Goal: Communication & Community: Participate in discussion

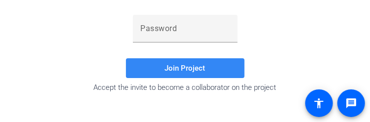
scroll to position [204, 0]
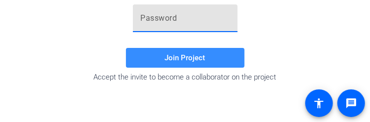
click at [172, 21] on input "text" at bounding box center [185, 18] width 89 height 12
paste input "[URL][EMAIL_ADDRESS][DOMAIN_NAME][PERSON_NAME][DOMAIN_NAME]"
type input "[URL][EMAIL_ADDRESS][DOMAIN_NAME][PERSON_NAME][DOMAIN_NAME]"
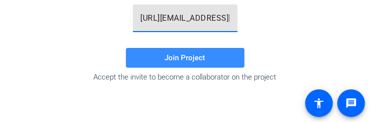
scroll to position [0, 372]
click at [173, 21] on input "[URL][EMAIL_ADDRESS][DOMAIN_NAME][PERSON_NAME][DOMAIN_NAME]" at bounding box center [185, 18] width 89 height 12
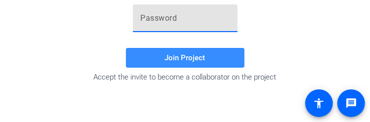
scroll to position [0, 0]
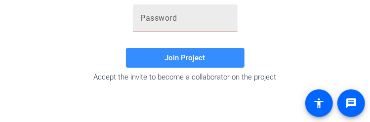
click at [218, 20] on input "text" at bounding box center [185, 18] width 89 height 12
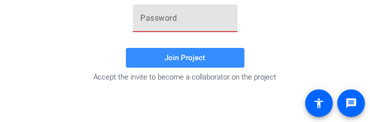
paste input "sU!cf2"
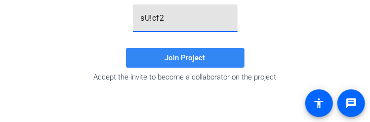
type input "sU!cf2"
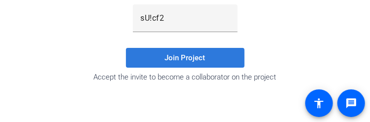
click at [171, 59] on span "Join Project" at bounding box center [185, 57] width 40 height 9
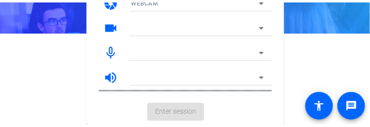
scroll to position [88, 0]
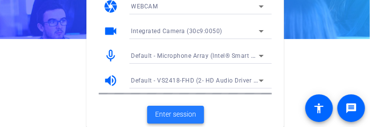
click at [186, 114] on span "Enter session" at bounding box center [175, 114] width 41 height 10
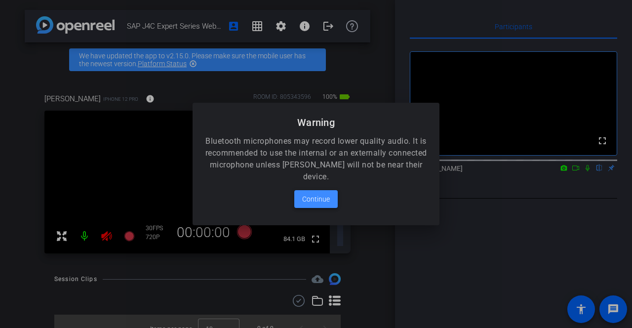
click at [327, 121] on span "Continue" at bounding box center [316, 199] width 28 height 12
click at [305, 121] on span "Continue" at bounding box center [316, 199] width 28 height 12
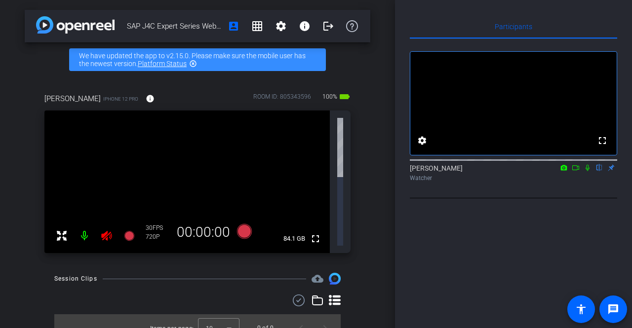
click at [369, 84] on div "SAP J4C Expert Series Webinar Tech Check account_box grid_on settings info logo…" at bounding box center [197, 164] width 395 height 328
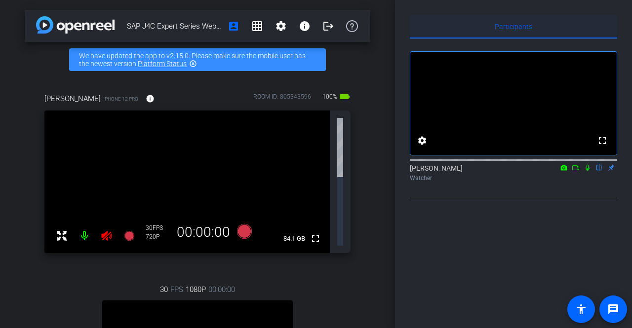
click at [369, 15] on div "Participants" at bounding box center [513, 27] width 207 height 24
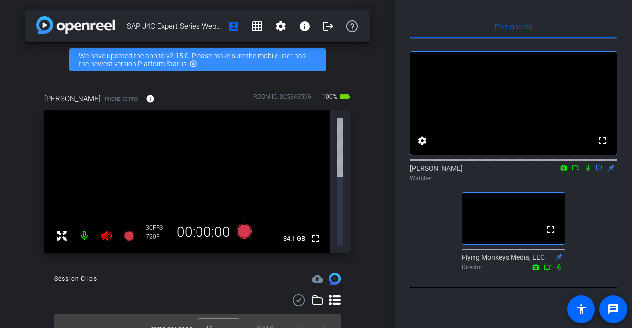
click at [369, 121] on icon at bounding box center [576, 167] width 8 height 7
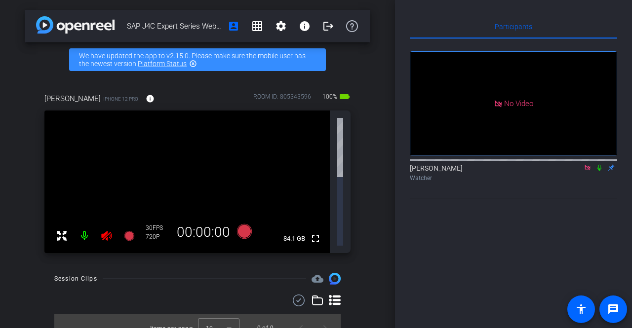
click at [369, 121] on icon at bounding box center [600, 167] width 8 height 7
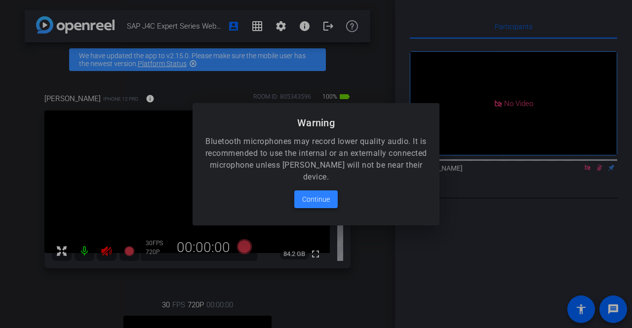
click at [297, 121] on span at bounding box center [315, 200] width 43 height 24
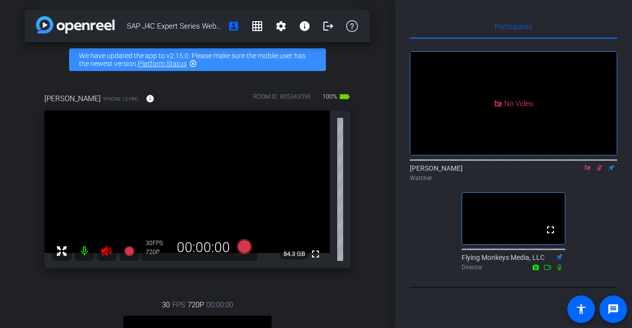
click at [369, 121] on icon at bounding box center [588, 167] width 8 height 7
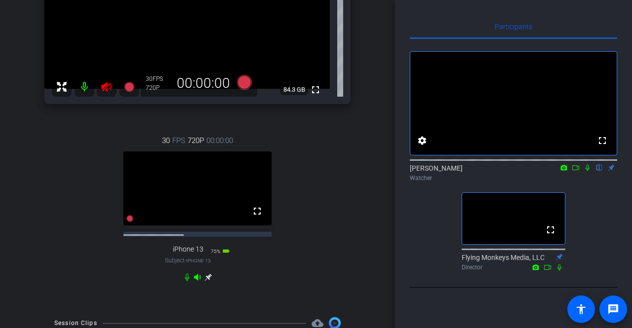
scroll to position [165, 0]
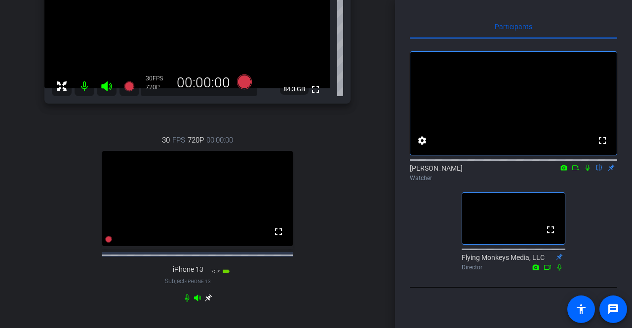
click at [369, 121] on icon at bounding box center [588, 167] width 8 height 7
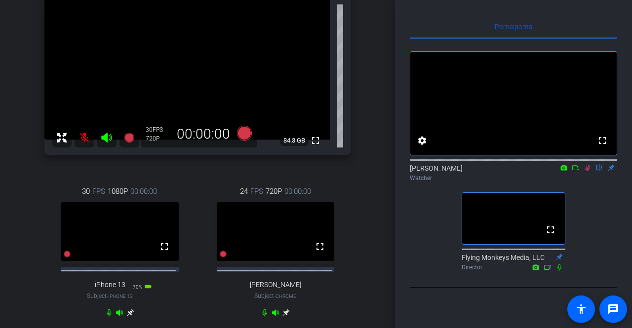
scroll to position [115, 0]
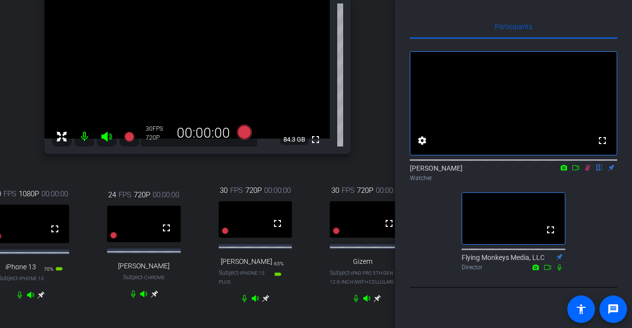
click at [352, 121] on div at bounding box center [366, 299] width 29 height 8
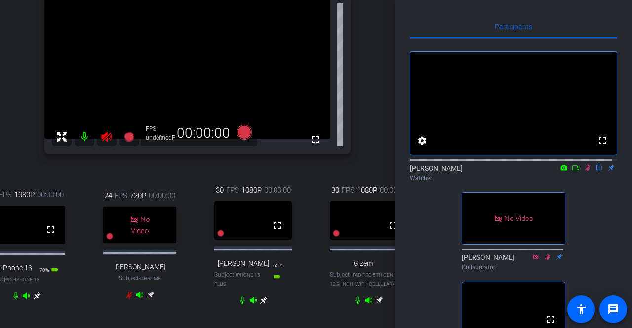
click at [369, 121] on icon at bounding box center [576, 167] width 8 height 7
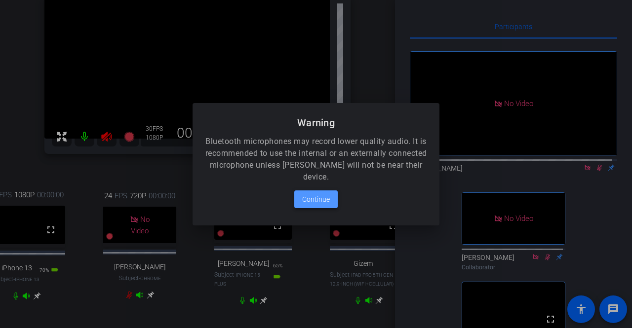
click at [319, 121] on span "Continue" at bounding box center [316, 200] width 28 height 12
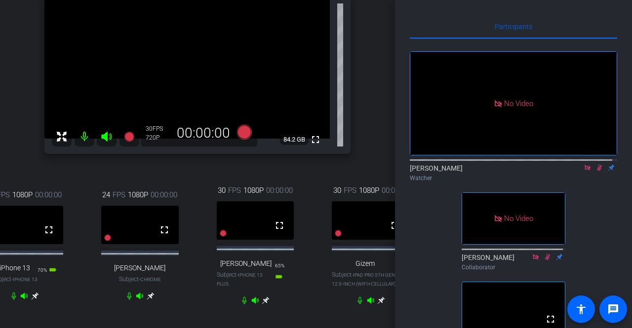
click at [369, 121] on icon at bounding box center [600, 167] width 8 height 7
click at [369, 121] on div "[PERSON_NAME] Watcher" at bounding box center [513, 172] width 207 height 19
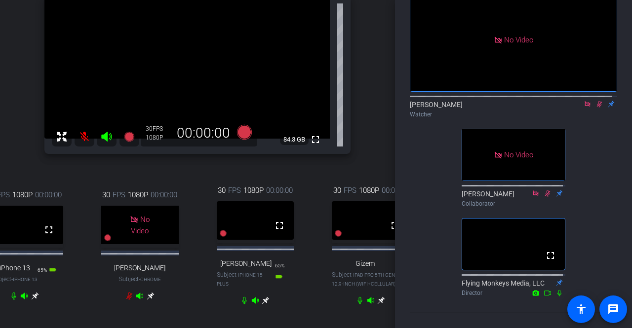
scroll to position [60, 0]
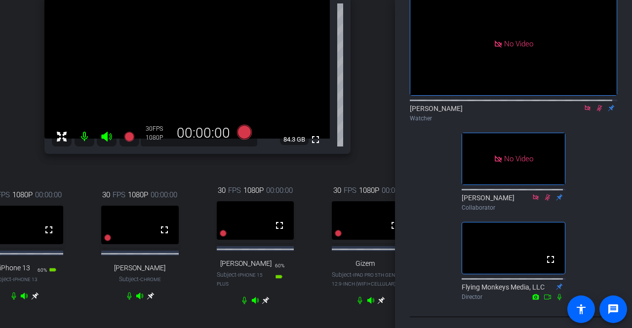
click at [369, 112] on icon at bounding box center [600, 108] width 8 height 7
click at [369, 121] on icon at bounding box center [548, 197] width 4 height 6
click at [369, 112] on icon at bounding box center [600, 108] width 8 height 7
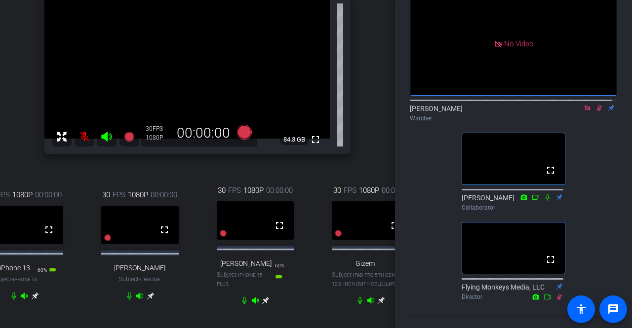
click at [369, 112] on icon at bounding box center [599, 108] width 5 height 6
click at [369, 112] on icon at bounding box center [600, 108] width 8 height 7
click at [369, 112] on icon at bounding box center [600, 108] width 4 height 6
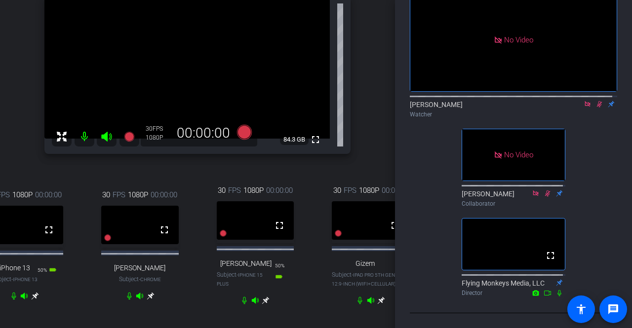
scroll to position [0, 0]
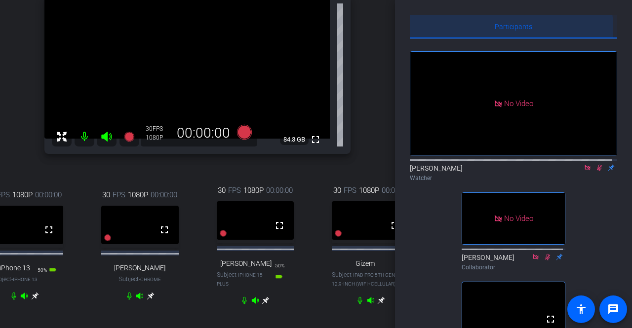
click at [369, 28] on span "Participants" at bounding box center [514, 26] width 38 height 7
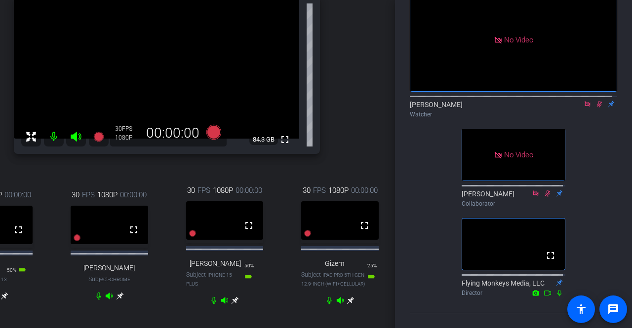
scroll to position [115, 0]
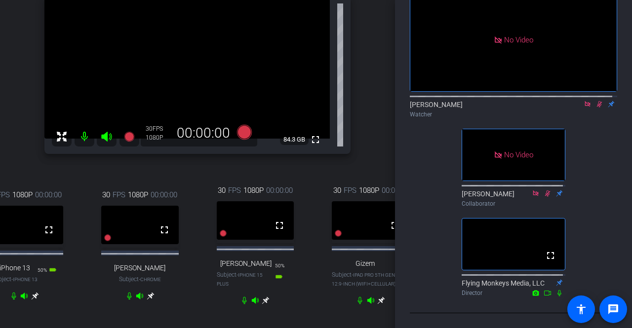
click at [369, 101] on icon at bounding box center [599, 104] width 5 height 6
click at [369, 101] on icon at bounding box center [600, 104] width 8 height 7
click at [369, 101] on icon at bounding box center [599, 104] width 5 height 6
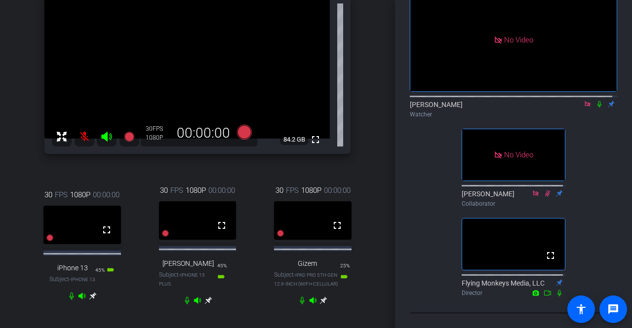
click at [369, 101] on icon at bounding box center [600, 104] width 4 height 6
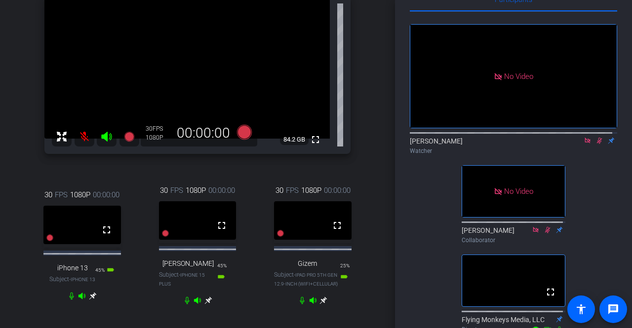
scroll to position [26, 0]
click at [369, 121] on icon at bounding box center [600, 141] width 8 height 7
